Goal: Task Accomplishment & Management: Manage account settings

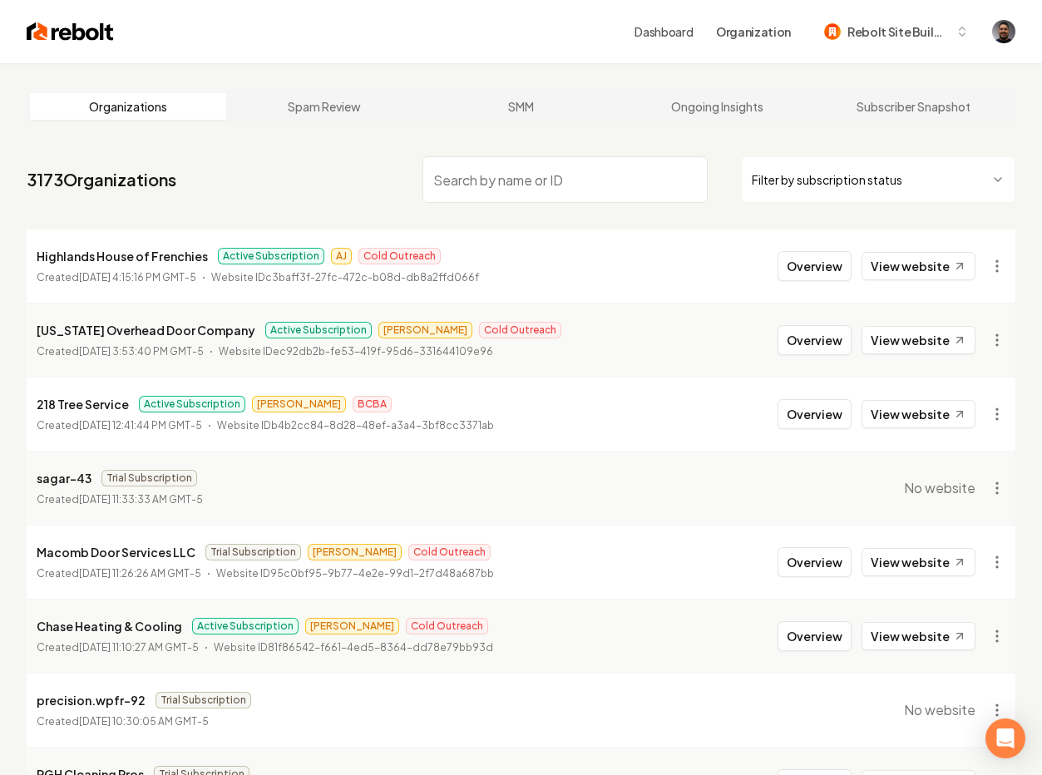
click at [501, 190] on input "search" at bounding box center [565, 179] width 286 height 47
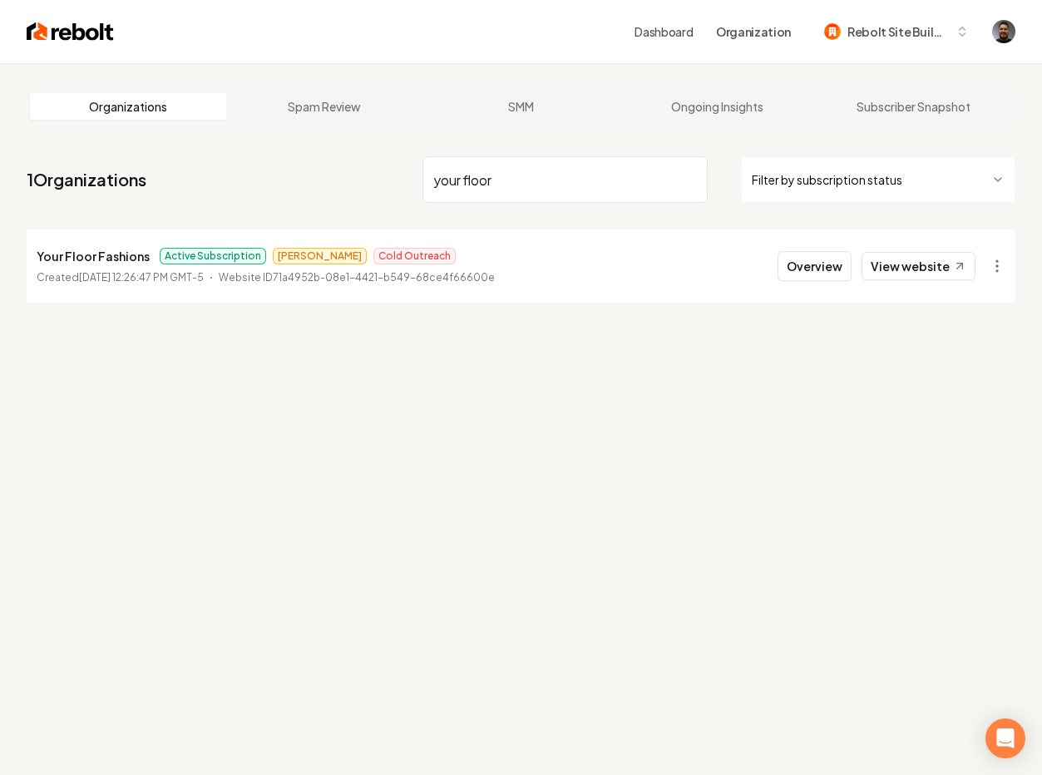
type input "your floor"
click at [89, 257] on p "Your Floor Fashions" at bounding box center [93, 256] width 113 height 20
click at [791, 260] on button "Overview" at bounding box center [814, 266] width 74 height 30
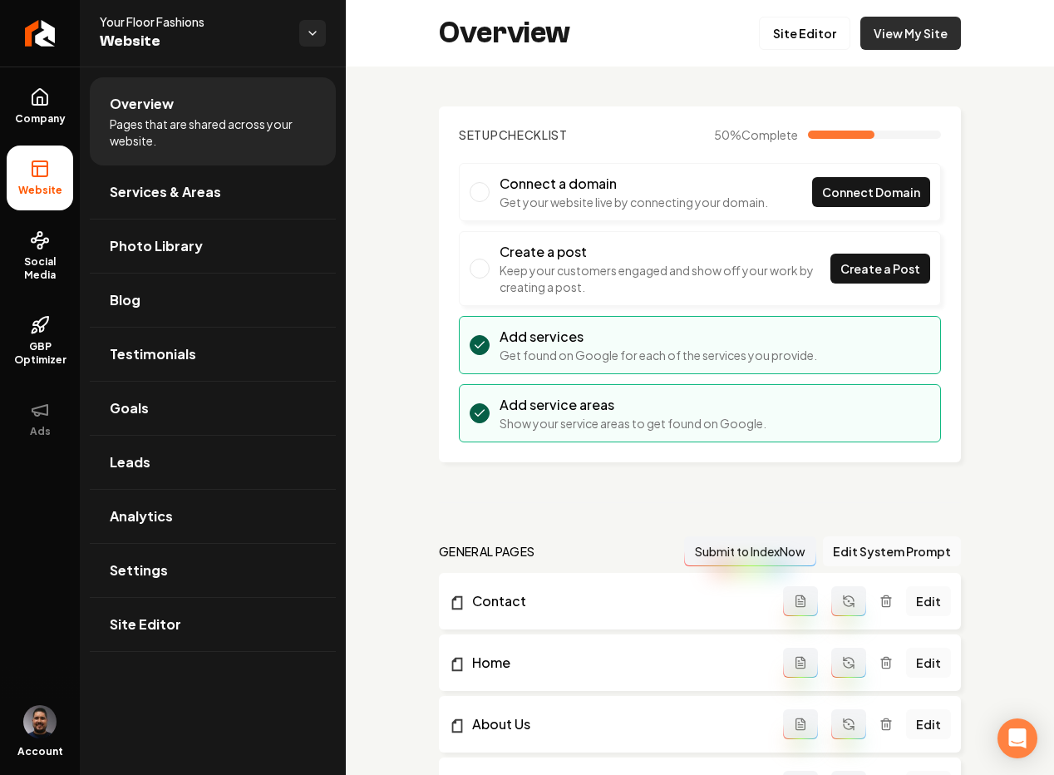
click at [890, 33] on link "View My Site" at bounding box center [911, 33] width 101 height 33
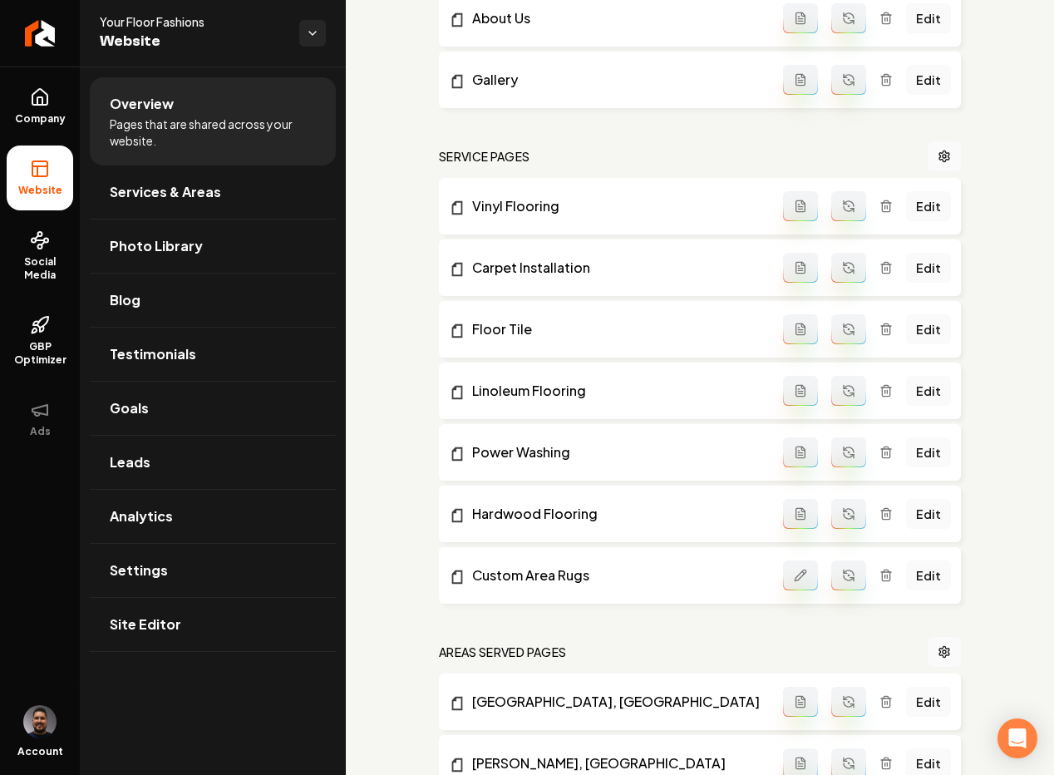
scroll to position [722, 0]
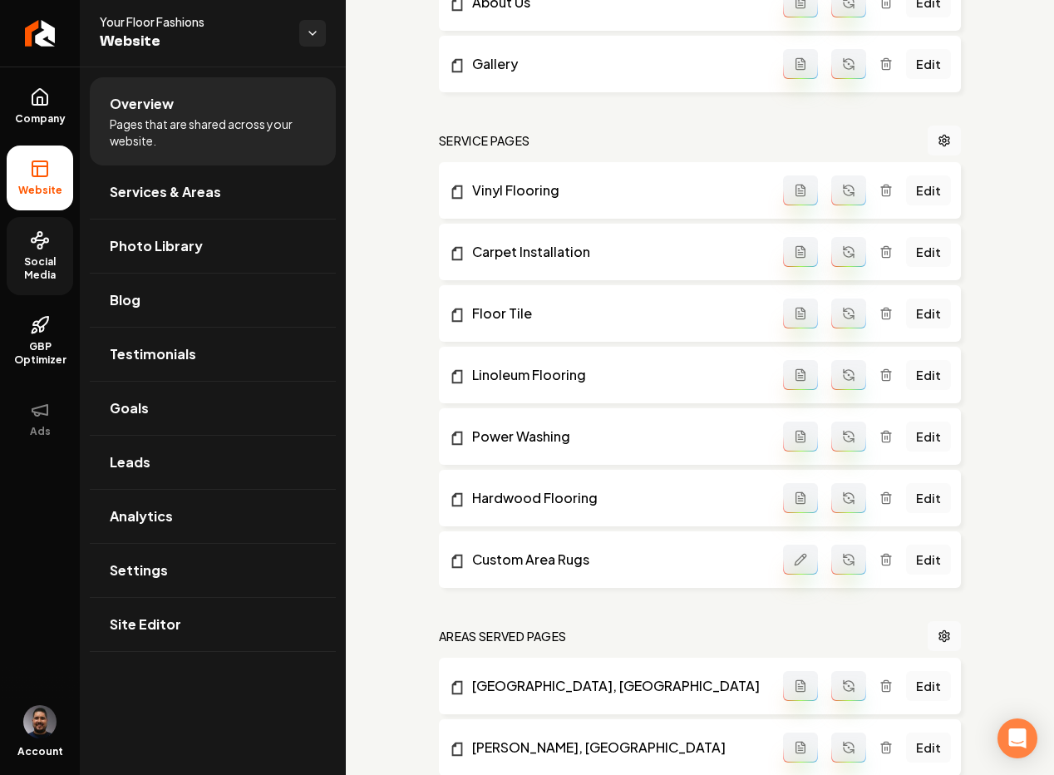
click at [37, 257] on span "Social Media" at bounding box center [40, 268] width 67 height 27
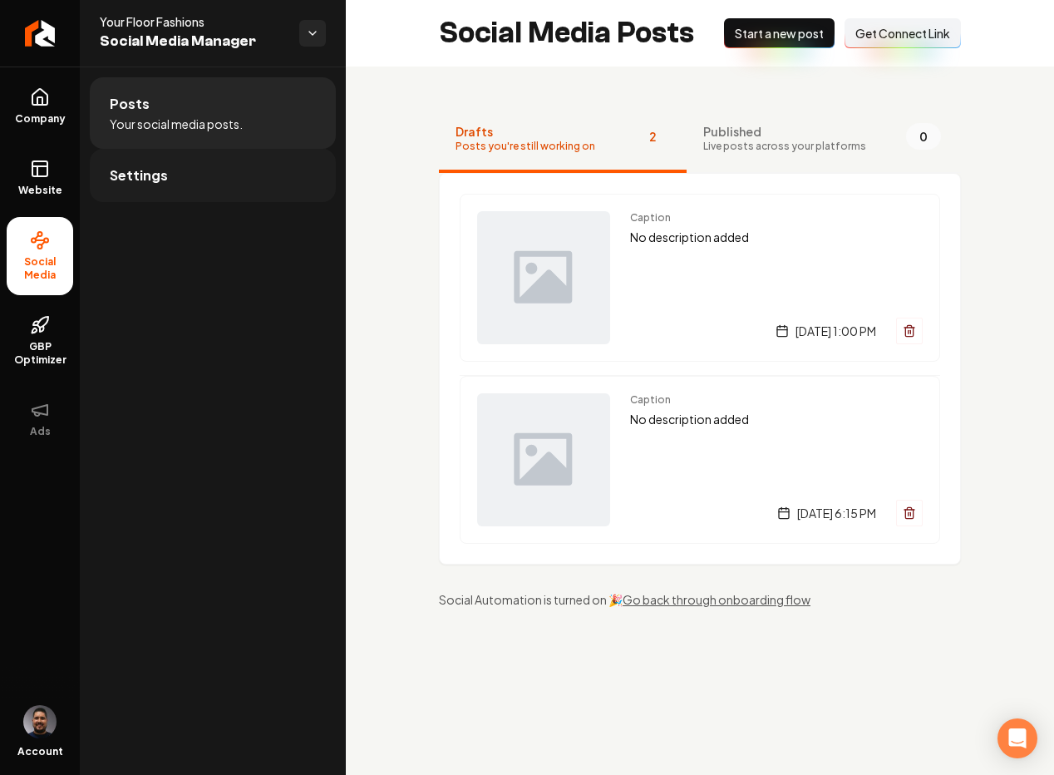
click at [204, 188] on link "Settings" at bounding box center [213, 175] width 246 height 53
